Goal: Information Seeking & Learning: Learn about a topic

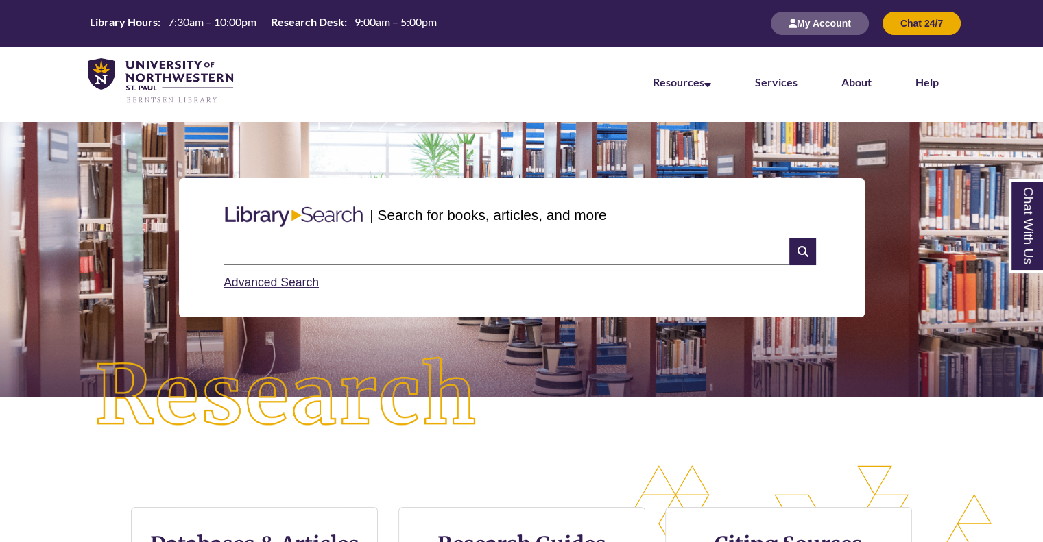
click at [328, 245] on input "text" at bounding box center [505, 251] width 565 height 27
click at [101, 446] on img at bounding box center [286, 396] width 469 height 163
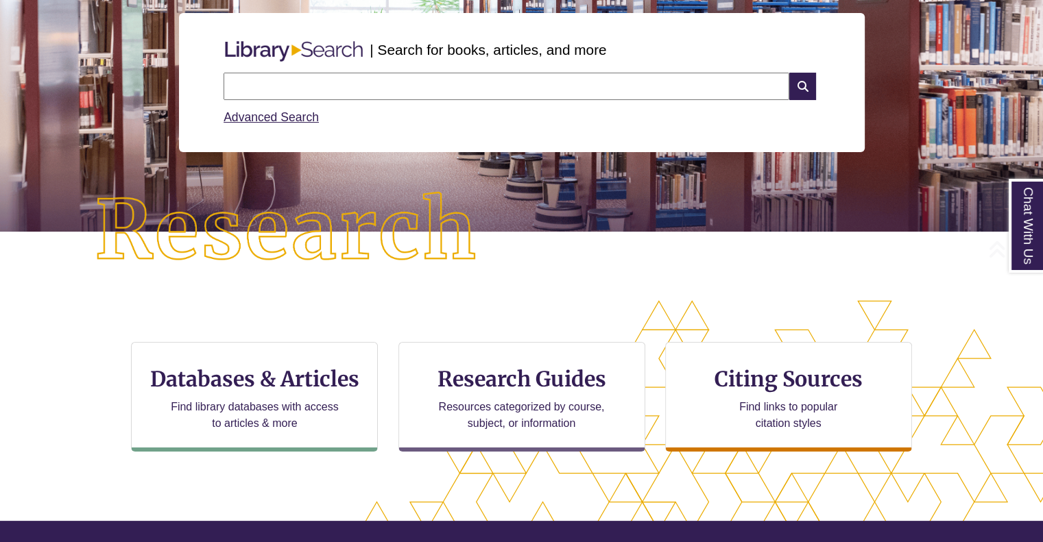
scroll to position [206, 0]
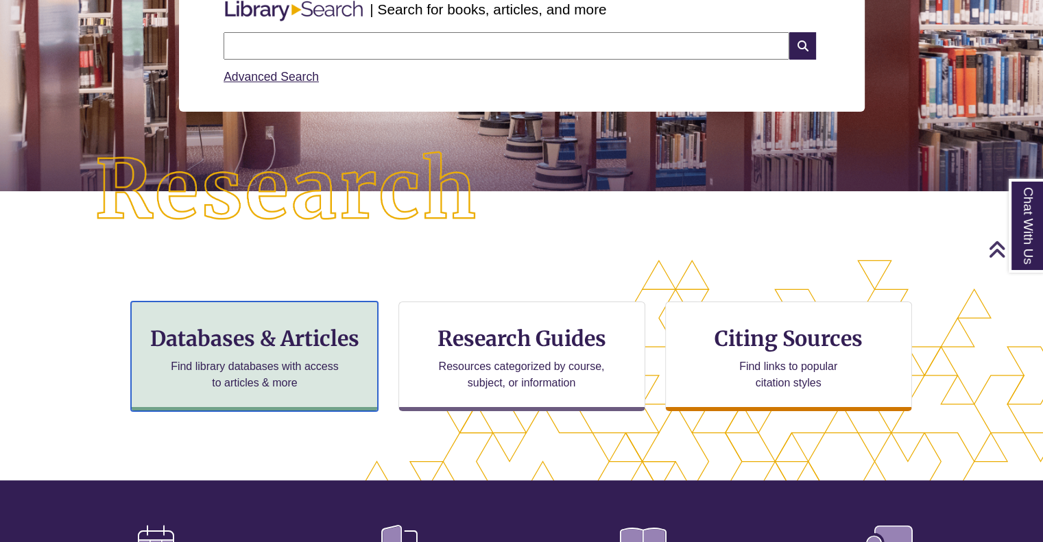
click at [258, 388] on p "Find library databases with access to articles & more" at bounding box center [254, 374] width 179 height 33
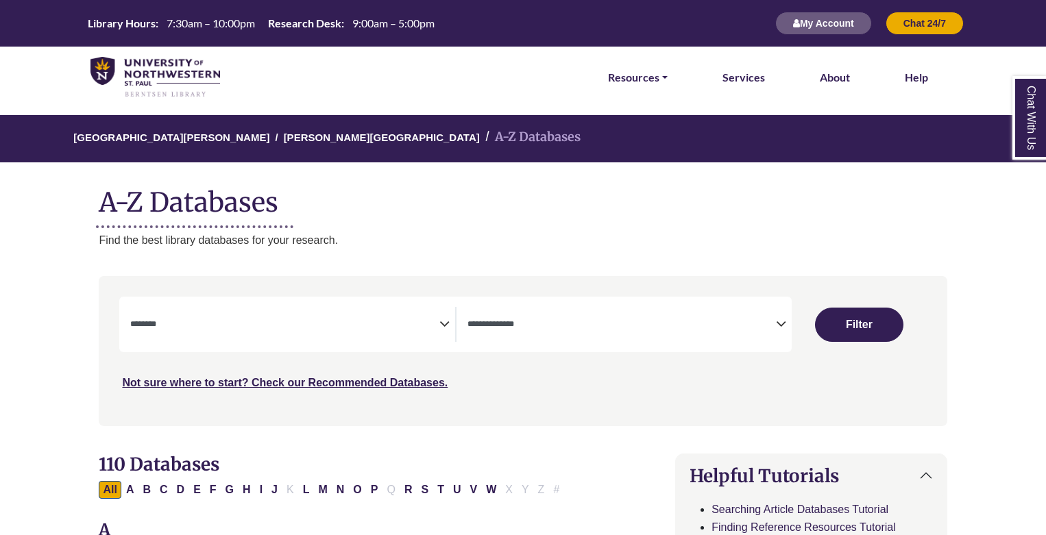
select select "Database Subject Filter"
select select "Database Types Filter"
click at [278, 326] on textarea "Search" at bounding box center [284, 325] width 308 height 11
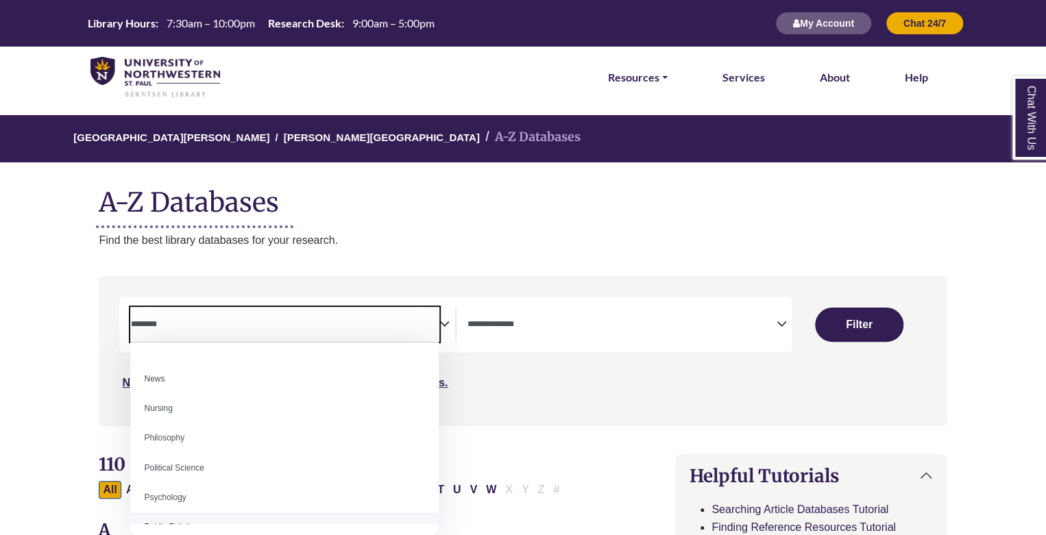
scroll to position [960, 0]
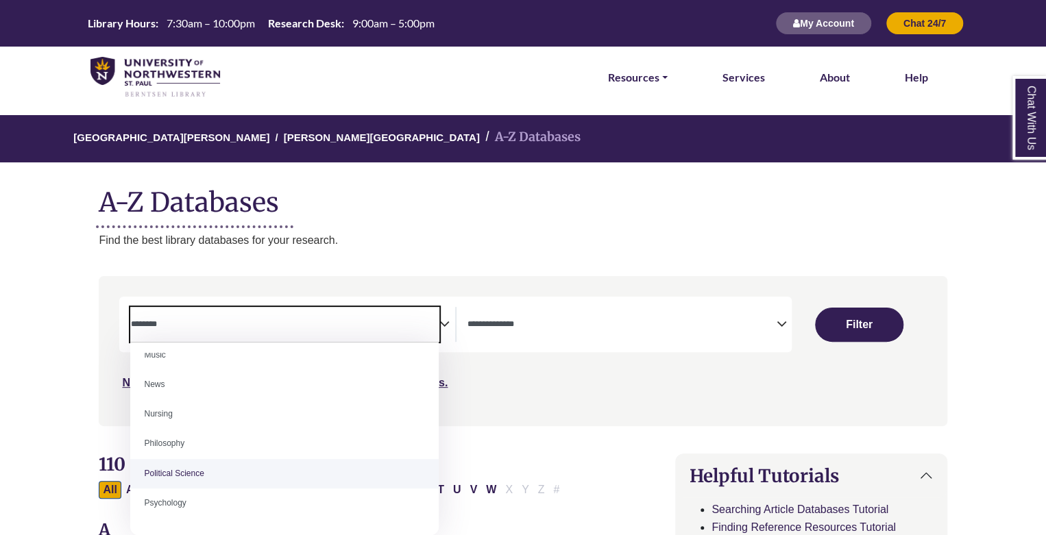
select select "******"
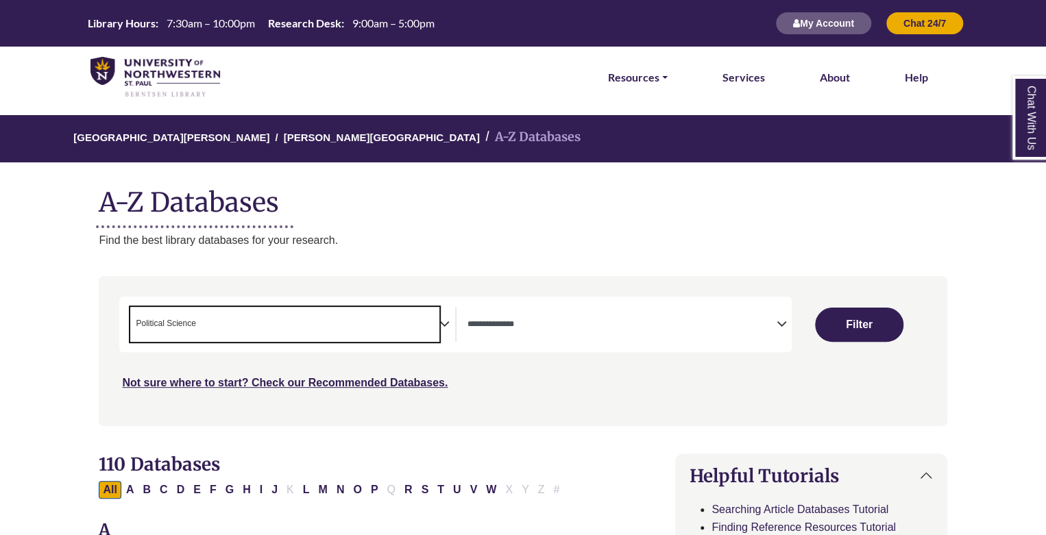
click at [733, 328] on textarea "Search" at bounding box center [621, 325] width 308 height 11
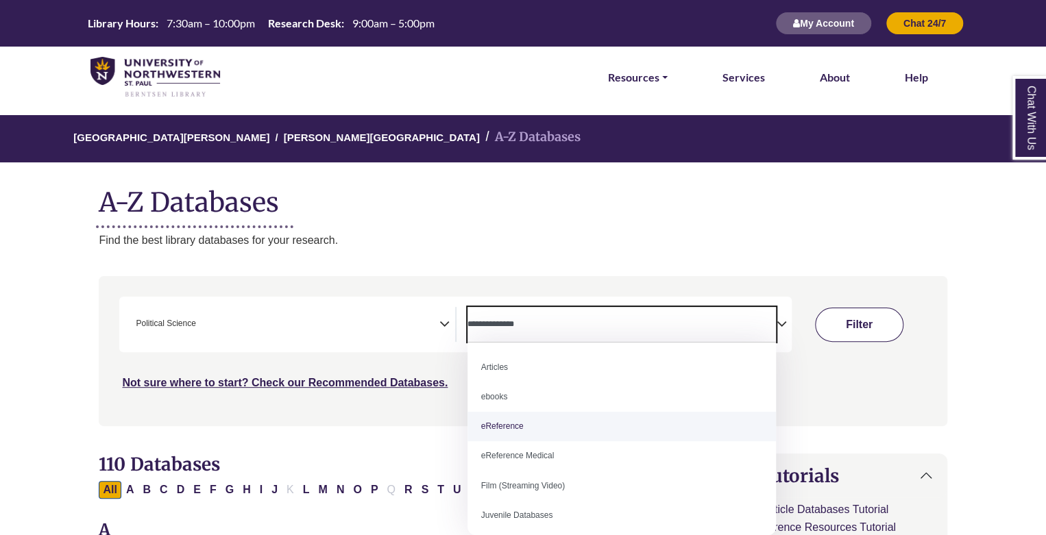
click at [844, 317] on button "Filter" at bounding box center [859, 325] width 88 height 34
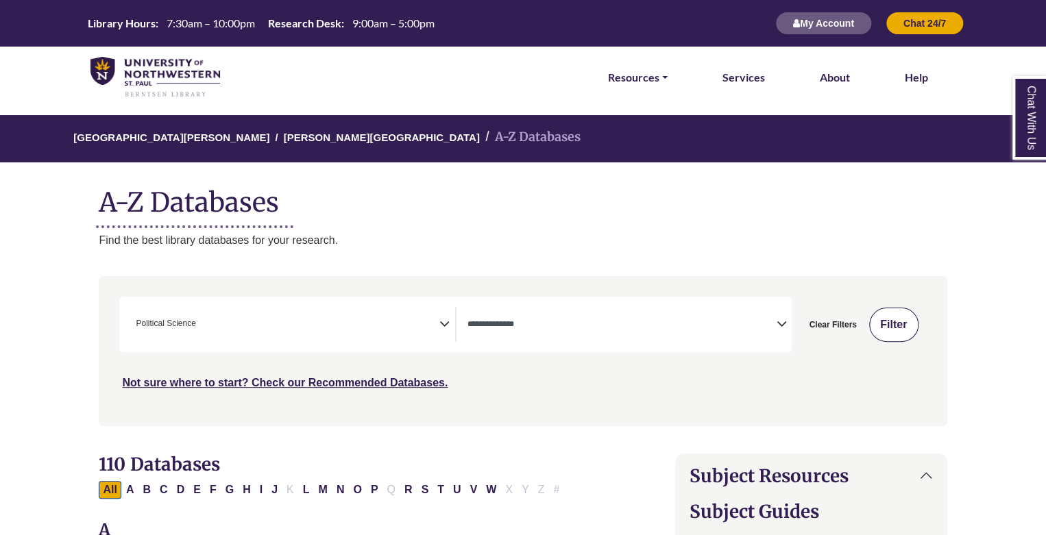
select select "Database Types Filter"
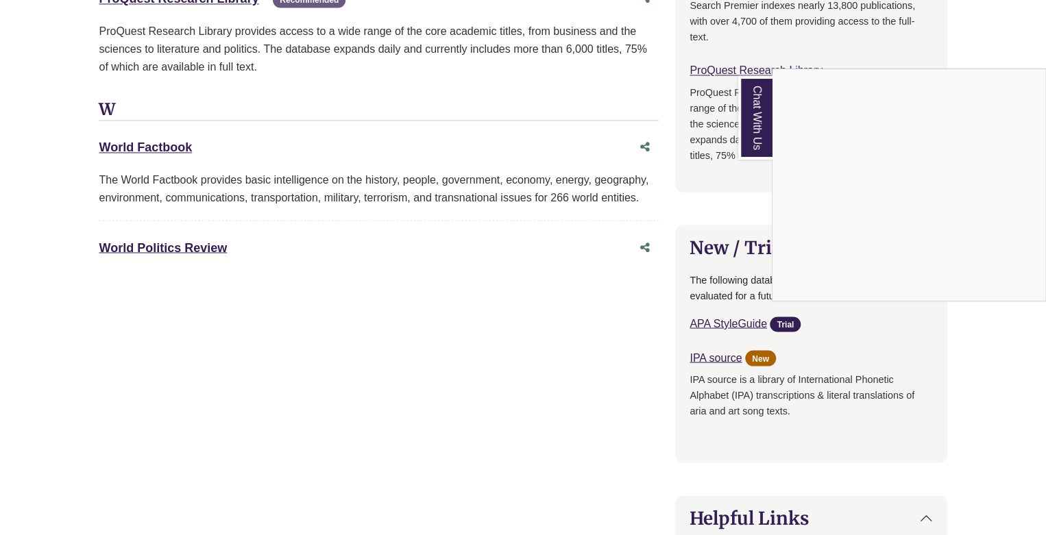
scroll to position [1156, 0]
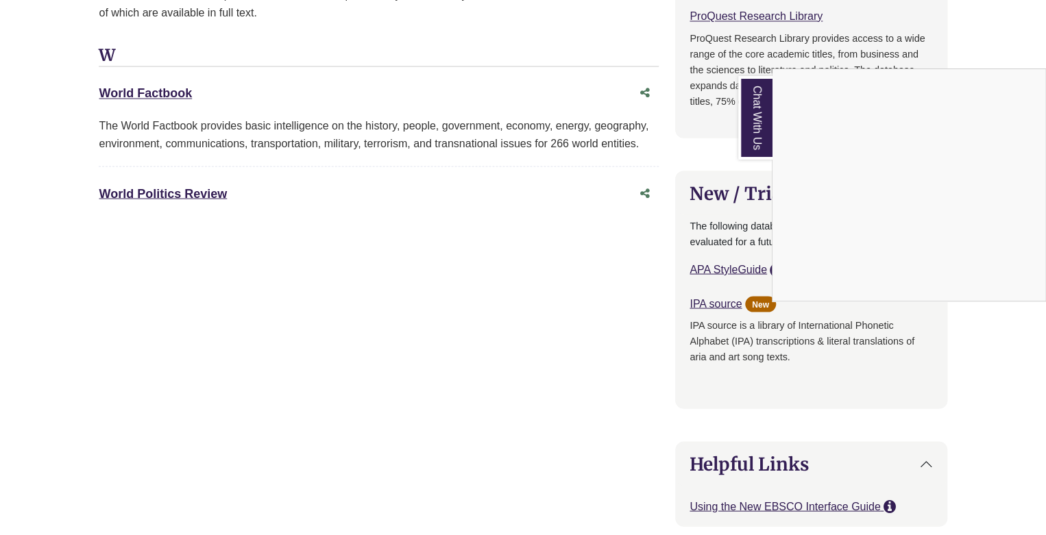
click at [194, 197] on div "Chat With Us" at bounding box center [523, 267] width 1046 height 535
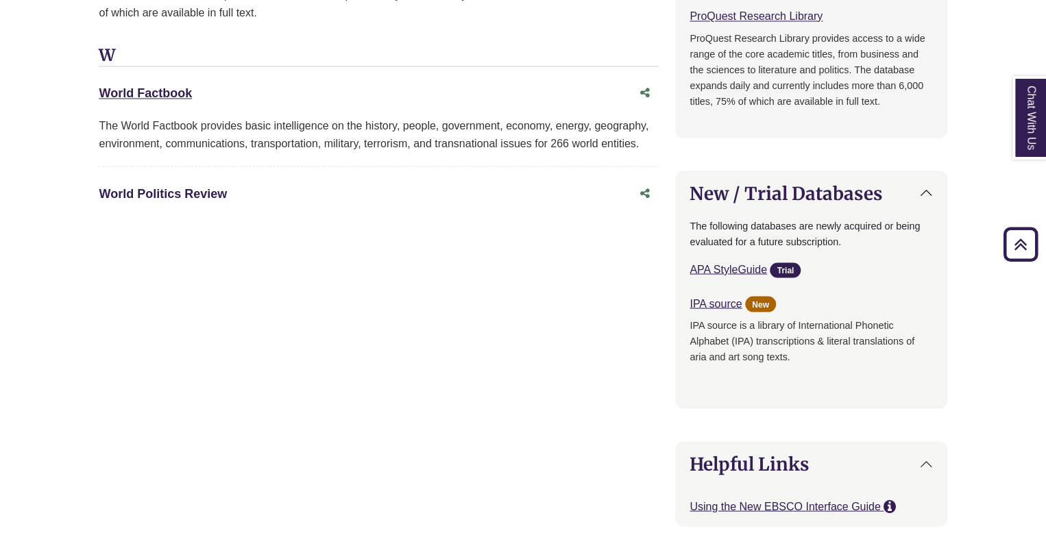
click at [198, 187] on link "World Politics Review This link opens in a new window" at bounding box center [163, 193] width 128 height 14
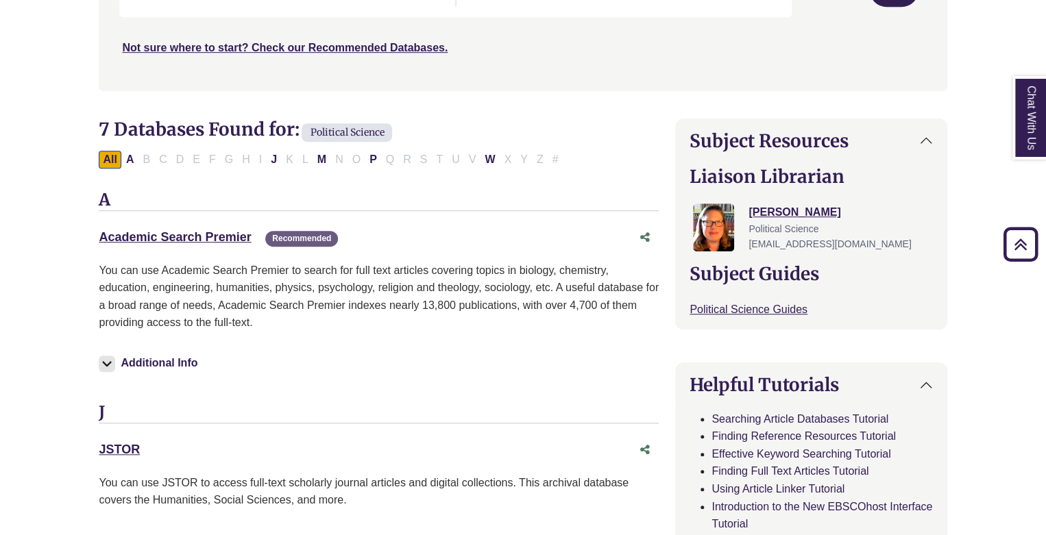
scroll to position [334, 0]
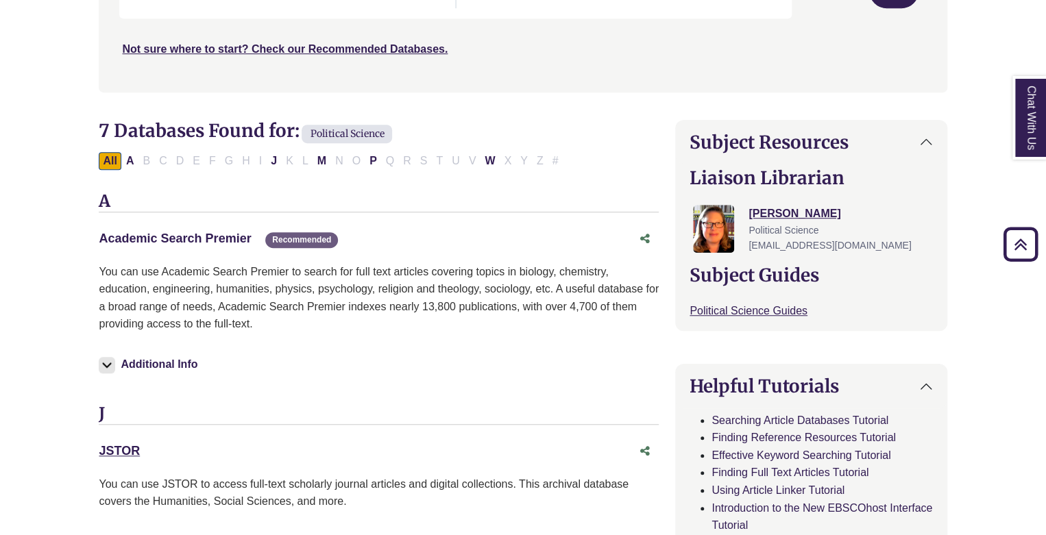
click at [206, 237] on link "Academic Search Premier This link opens in a new window" at bounding box center [175, 239] width 152 height 14
